Goal: Use online tool/utility: Utilize a website feature to perform a specific function

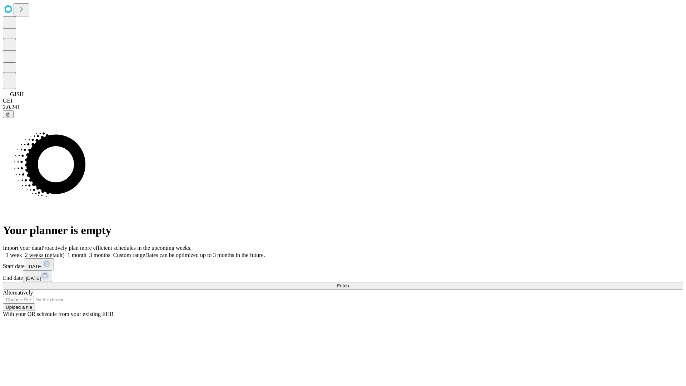
click at [87, 252] on label "1 month" at bounding box center [76, 255] width 22 height 6
click at [349, 283] on span "Fetch" at bounding box center [343, 285] width 12 height 5
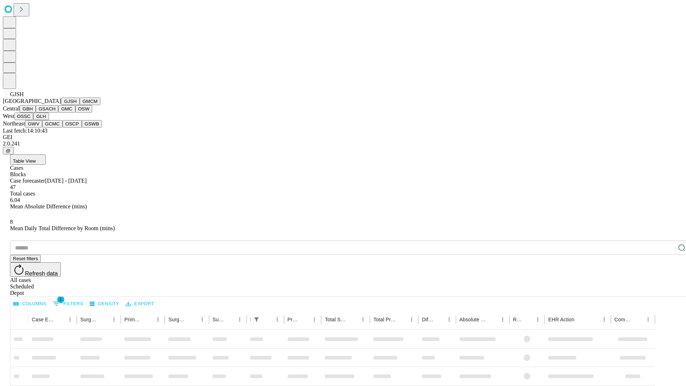
click at [80, 105] on button "GMCM" at bounding box center [90, 102] width 21 height 8
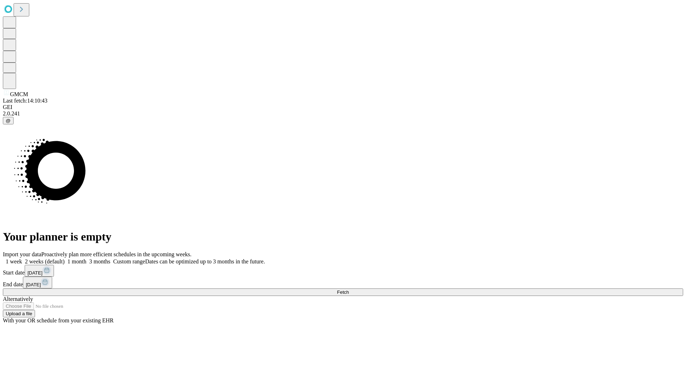
click at [87, 258] on label "1 month" at bounding box center [76, 261] width 22 height 6
click at [349, 290] on span "Fetch" at bounding box center [343, 292] width 12 height 5
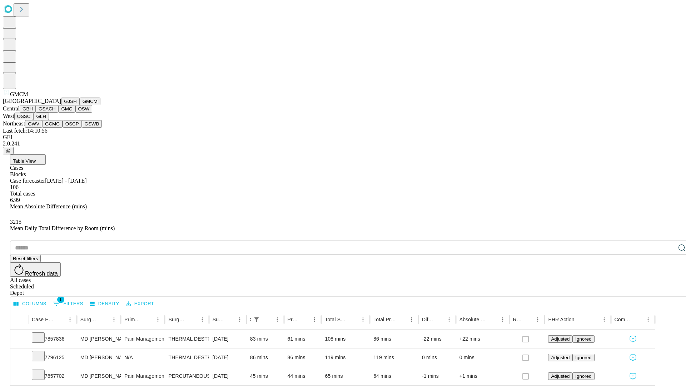
click at [36, 113] on button "GBH" at bounding box center [28, 109] width 16 height 8
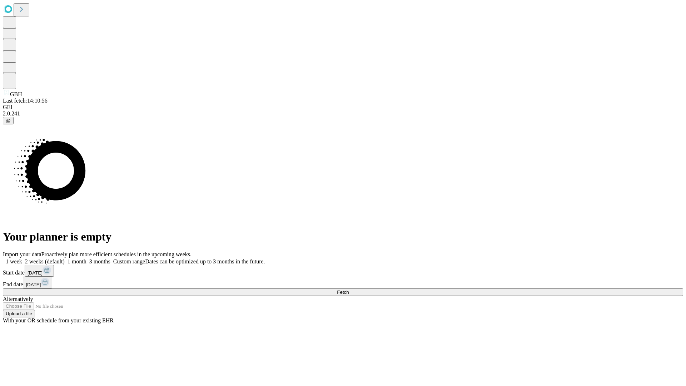
click at [87, 258] on label "1 month" at bounding box center [76, 261] width 22 height 6
click at [349, 290] on span "Fetch" at bounding box center [343, 292] width 12 height 5
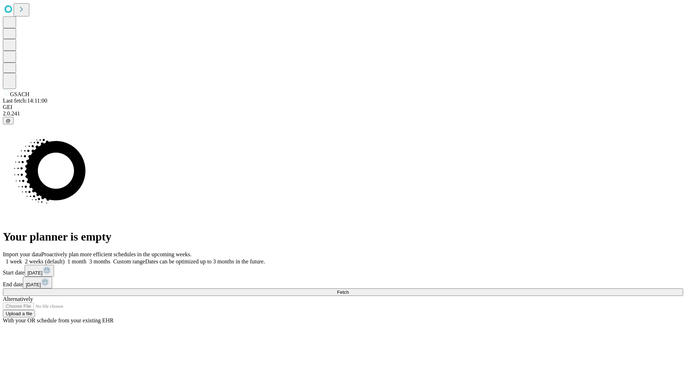
click at [87, 258] on label "1 month" at bounding box center [76, 261] width 22 height 6
click at [349, 290] on span "Fetch" at bounding box center [343, 292] width 12 height 5
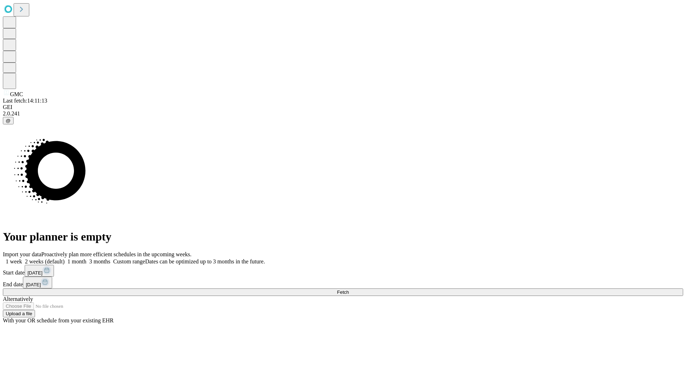
click at [87, 258] on label "1 month" at bounding box center [76, 261] width 22 height 6
click at [349, 290] on span "Fetch" at bounding box center [343, 292] width 12 height 5
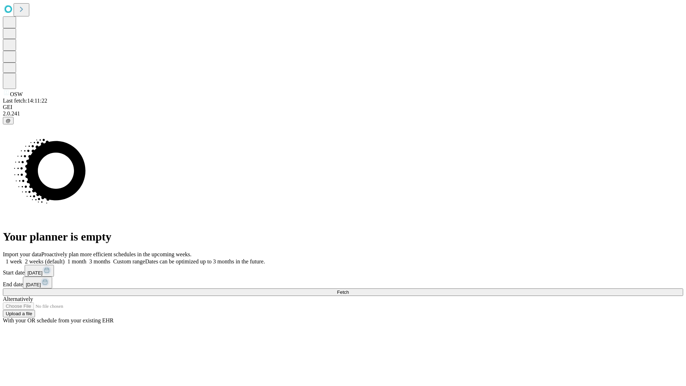
click at [87, 258] on label "1 month" at bounding box center [76, 261] width 22 height 6
click at [349, 290] on span "Fetch" at bounding box center [343, 292] width 12 height 5
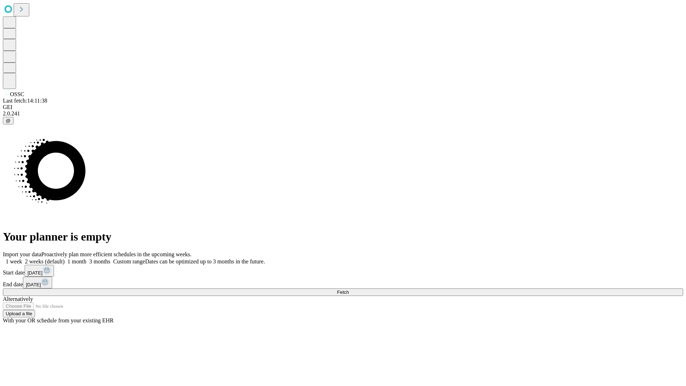
click at [87, 258] on label "1 month" at bounding box center [76, 261] width 22 height 6
click at [349, 290] on span "Fetch" at bounding box center [343, 292] width 12 height 5
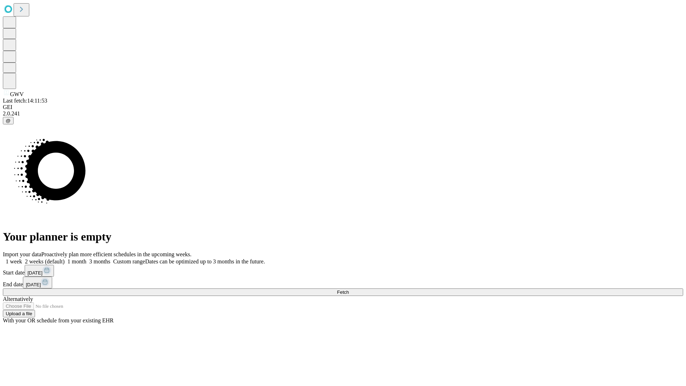
click at [349, 290] on span "Fetch" at bounding box center [343, 292] width 12 height 5
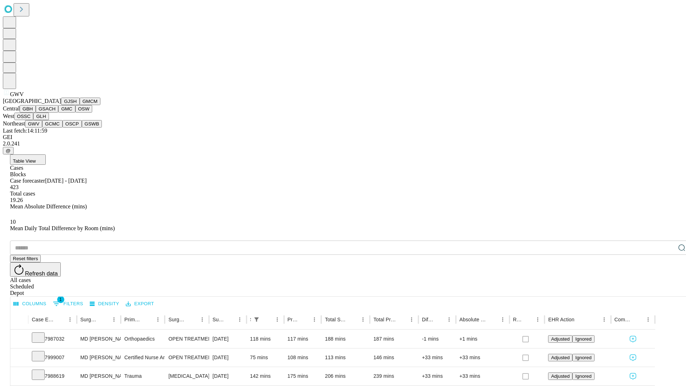
click at [55, 128] on button "GCMC" at bounding box center [52, 124] width 20 height 8
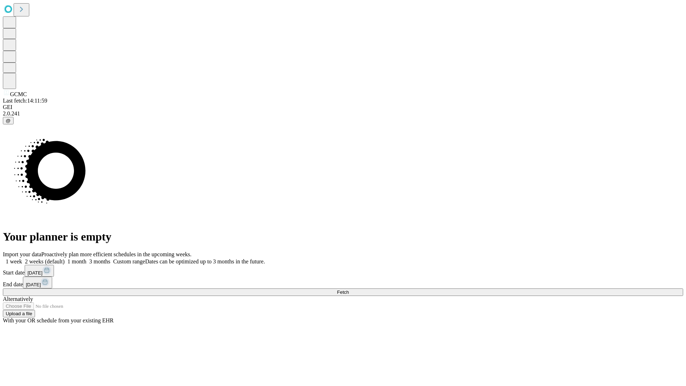
click at [87, 258] on label "1 month" at bounding box center [76, 261] width 22 height 6
click at [349, 290] on span "Fetch" at bounding box center [343, 292] width 12 height 5
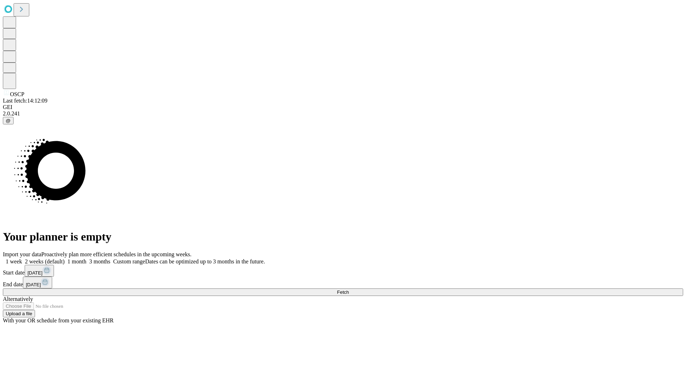
click at [87, 258] on label "1 month" at bounding box center [76, 261] width 22 height 6
click at [349, 290] on span "Fetch" at bounding box center [343, 292] width 12 height 5
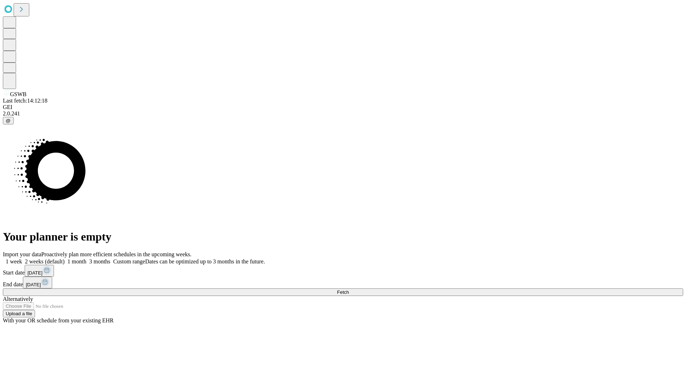
click at [87, 258] on label "1 month" at bounding box center [76, 261] width 22 height 6
click at [349, 290] on span "Fetch" at bounding box center [343, 292] width 12 height 5
